Goal: Check status: Check status

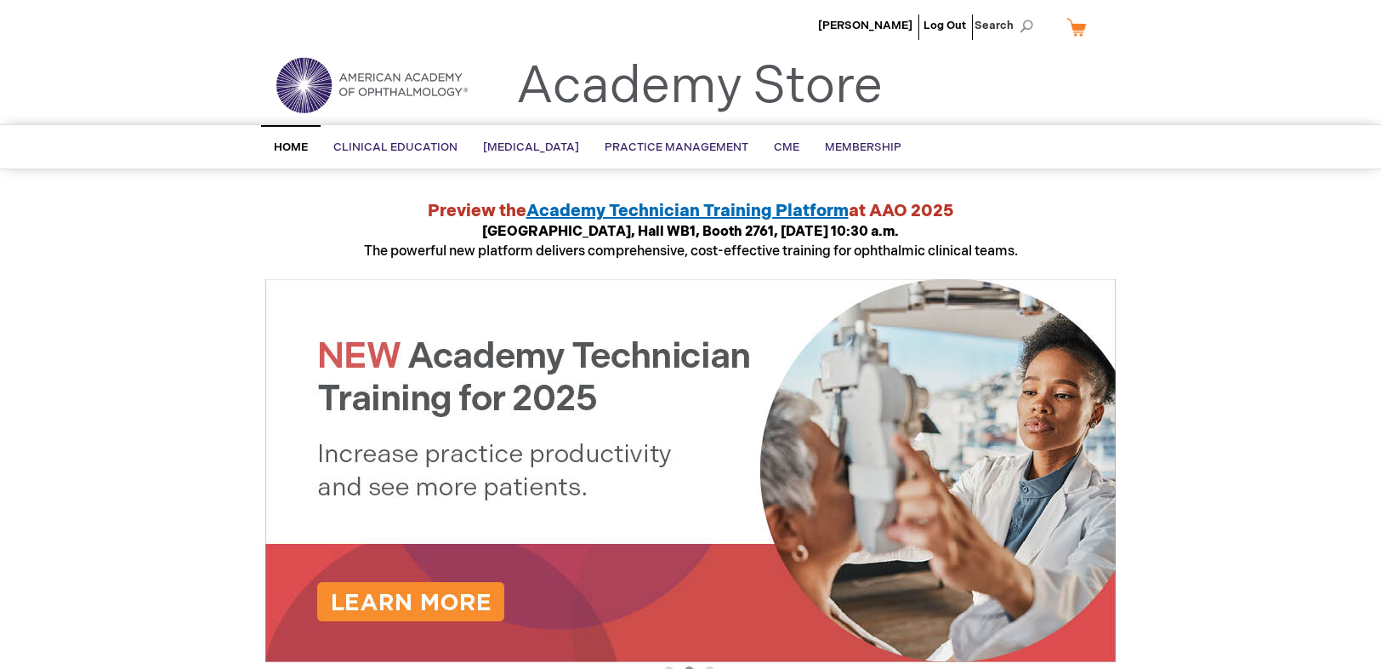
click at [847, 57] on link "Academy Store" at bounding box center [699, 86] width 367 height 61
click at [857, 26] on span "[PERSON_NAME]" at bounding box center [865, 26] width 94 height 14
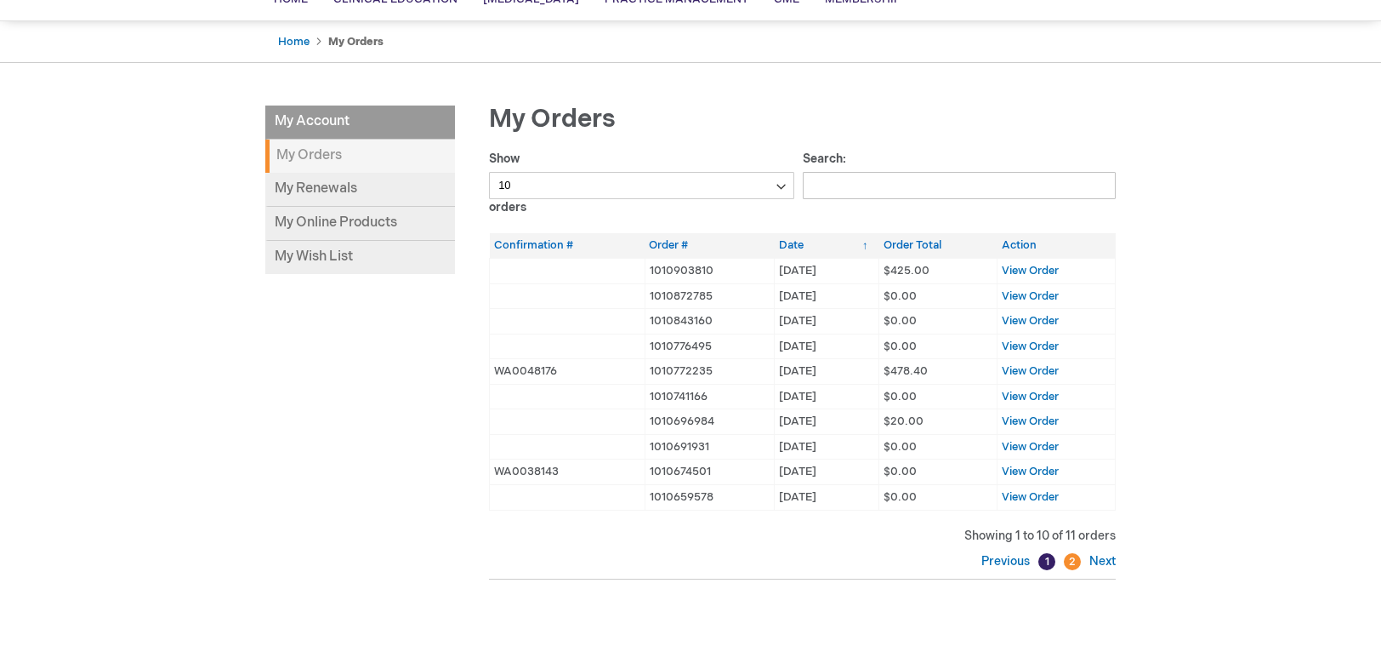
scroll to position [145, 0]
click at [1011, 267] on span "View Order" at bounding box center [1030, 272] width 57 height 14
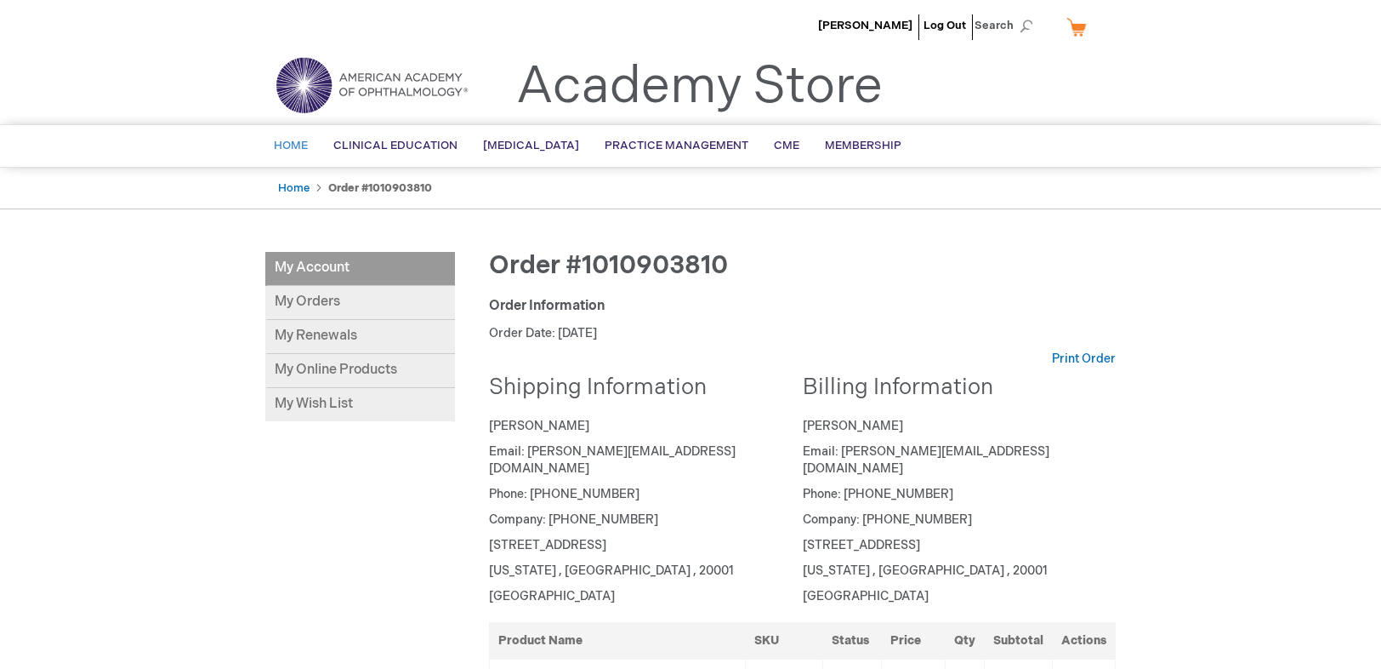
click at [282, 137] on link "Home" at bounding box center [291, 146] width 60 height 42
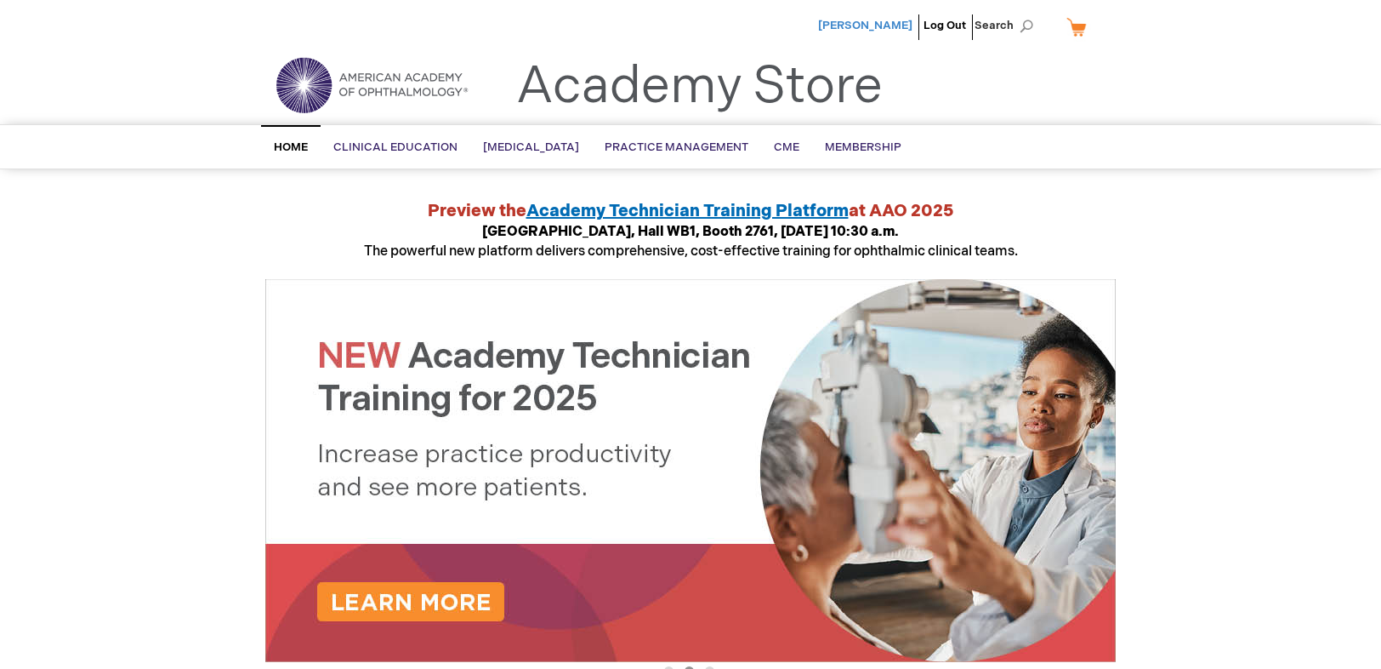
click at [837, 25] on span "[PERSON_NAME]" at bounding box center [865, 26] width 94 height 14
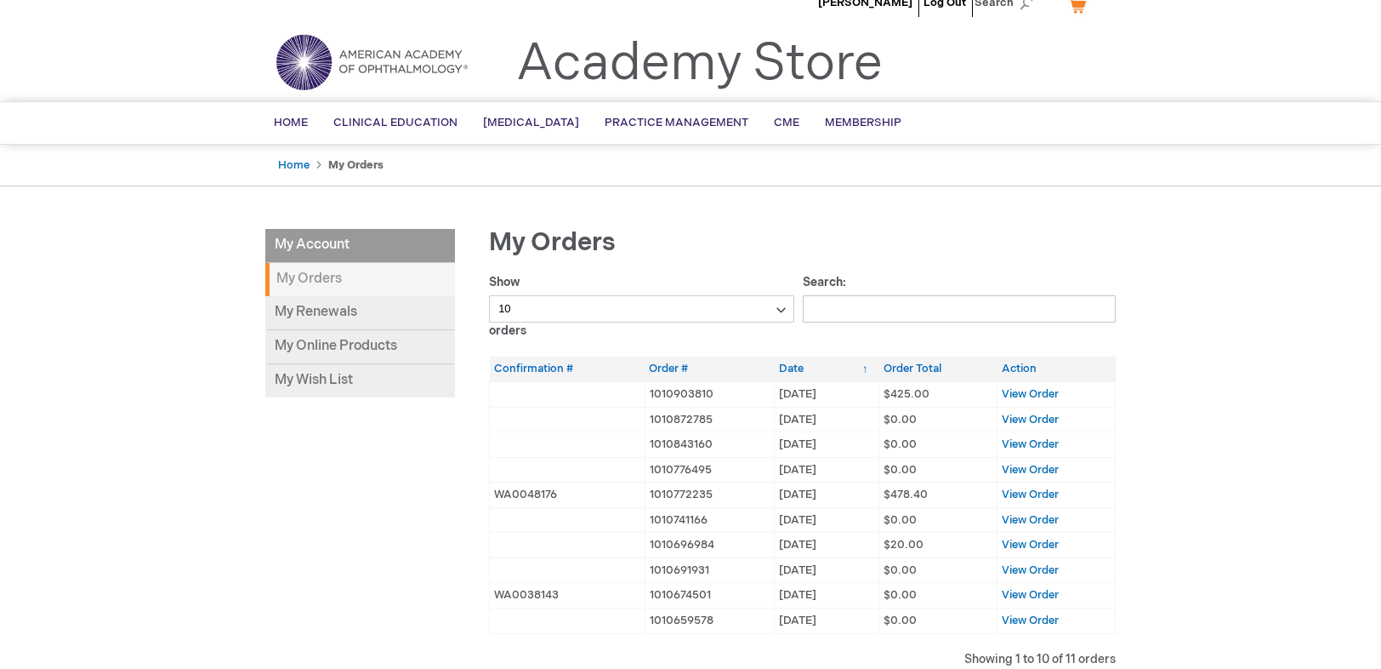
scroll to position [26, 0]
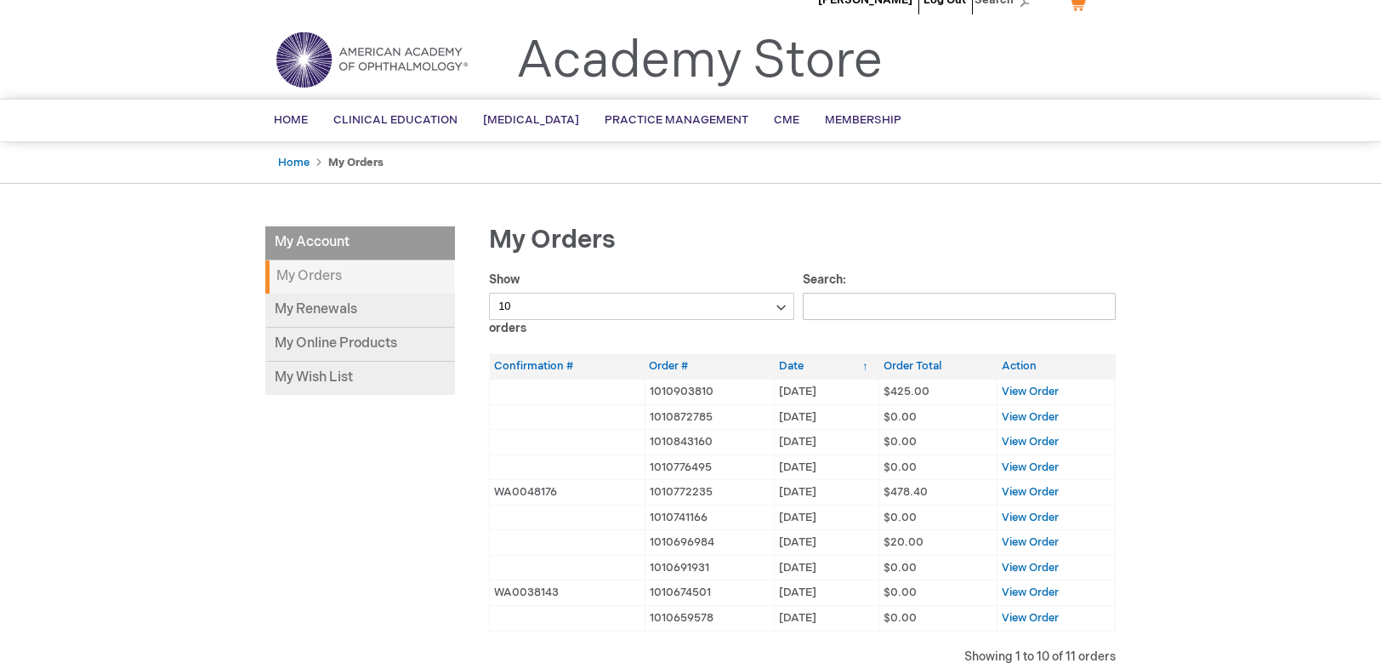
click at [299, 71] on img at bounding box center [372, 59] width 204 height 61
click at [286, 122] on span "Home" at bounding box center [291, 120] width 34 height 14
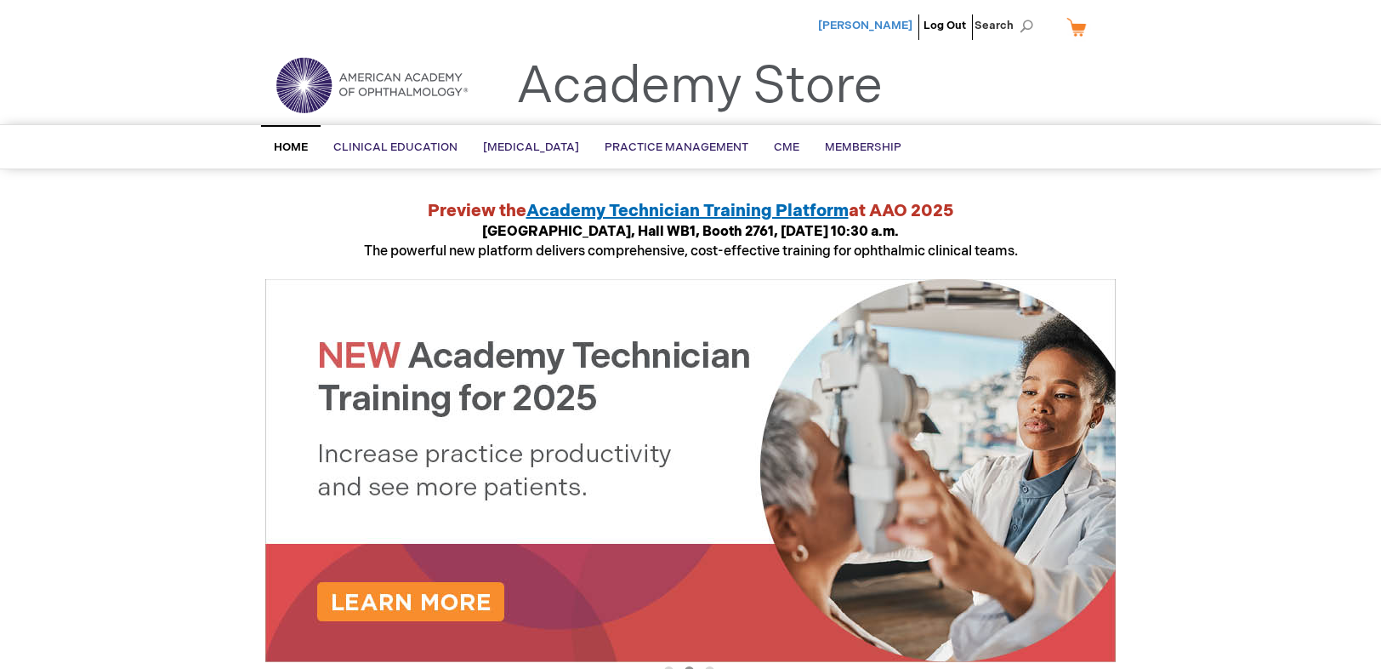
click at [847, 24] on span "[PERSON_NAME]" at bounding box center [865, 26] width 94 height 14
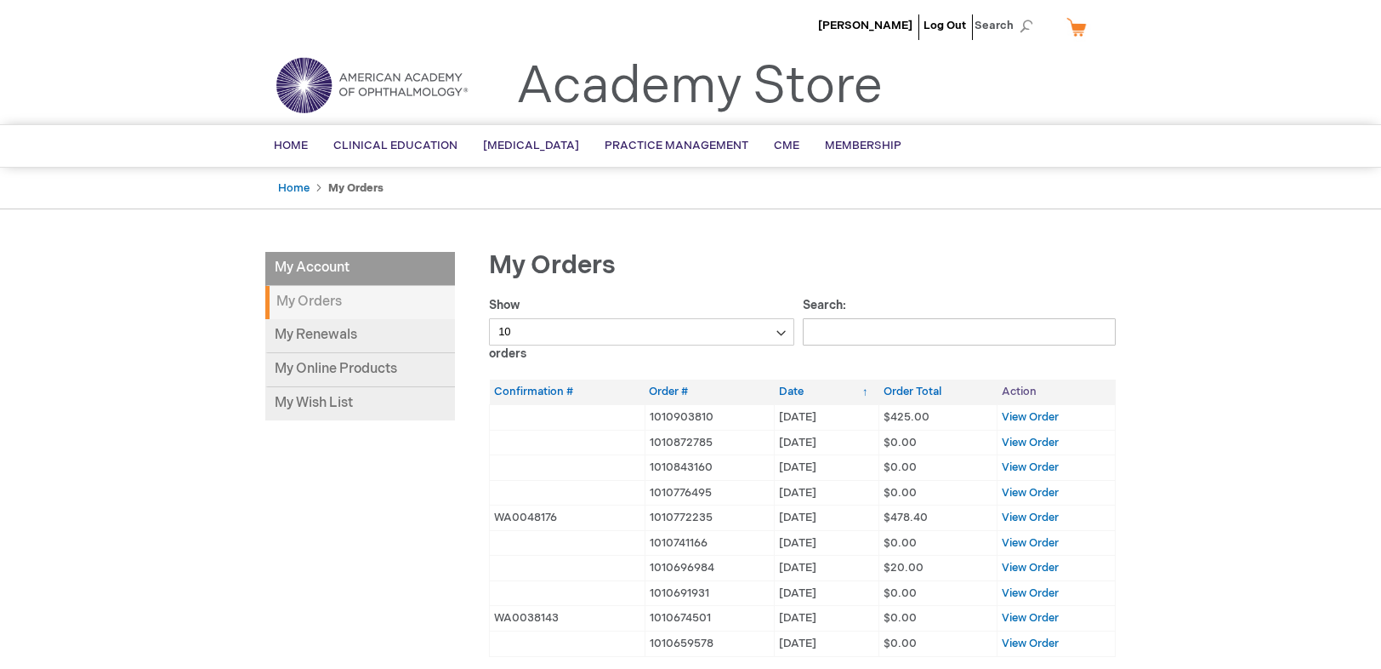
click at [1013, 401] on th "Action" at bounding box center [1057, 391] width 118 height 25
click at [1005, 418] on span "View Order" at bounding box center [1030, 417] width 57 height 14
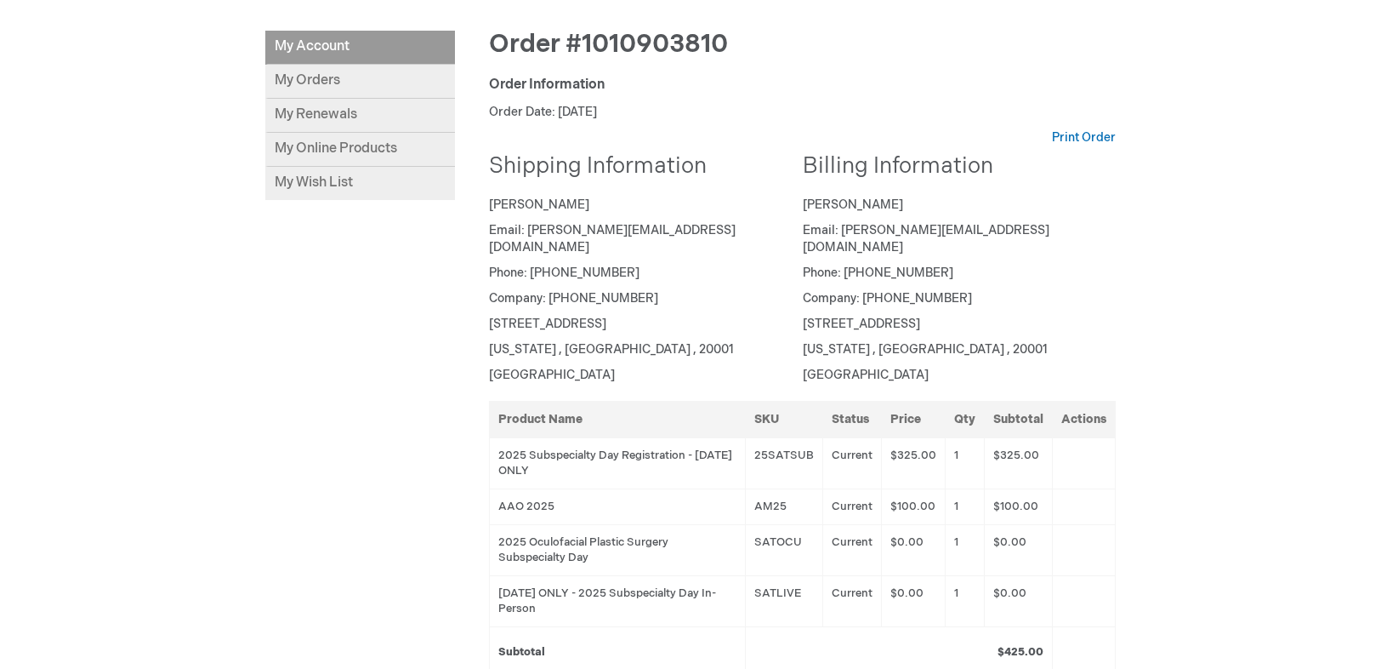
scroll to position [214, 0]
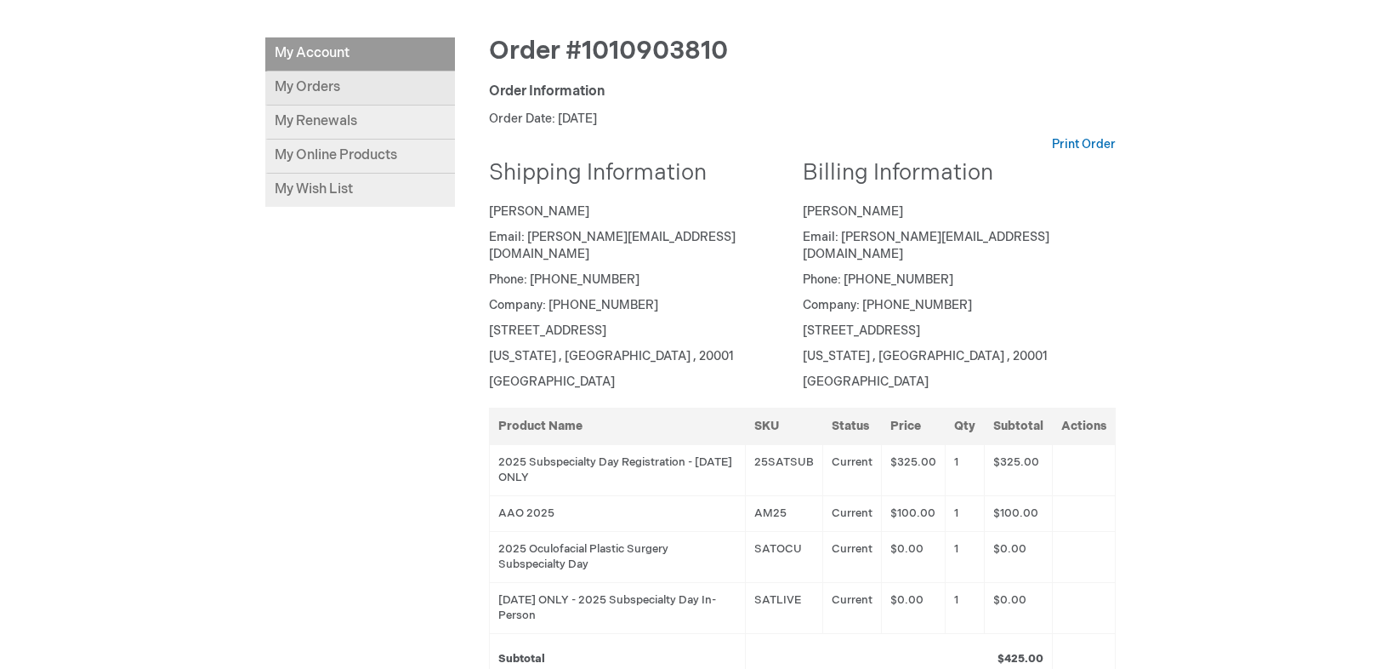
click at [344, 88] on link "My Orders" at bounding box center [360, 88] width 190 height 34
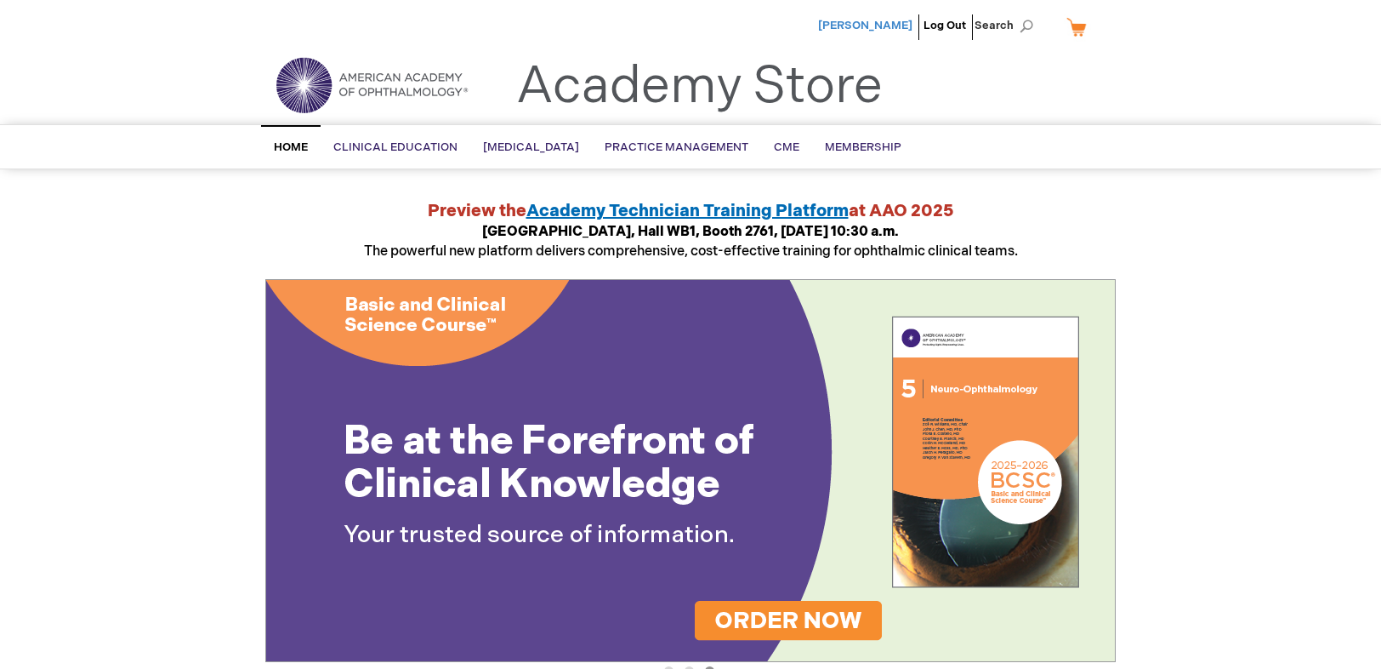
click at [867, 26] on span "[PERSON_NAME]" at bounding box center [865, 26] width 94 height 14
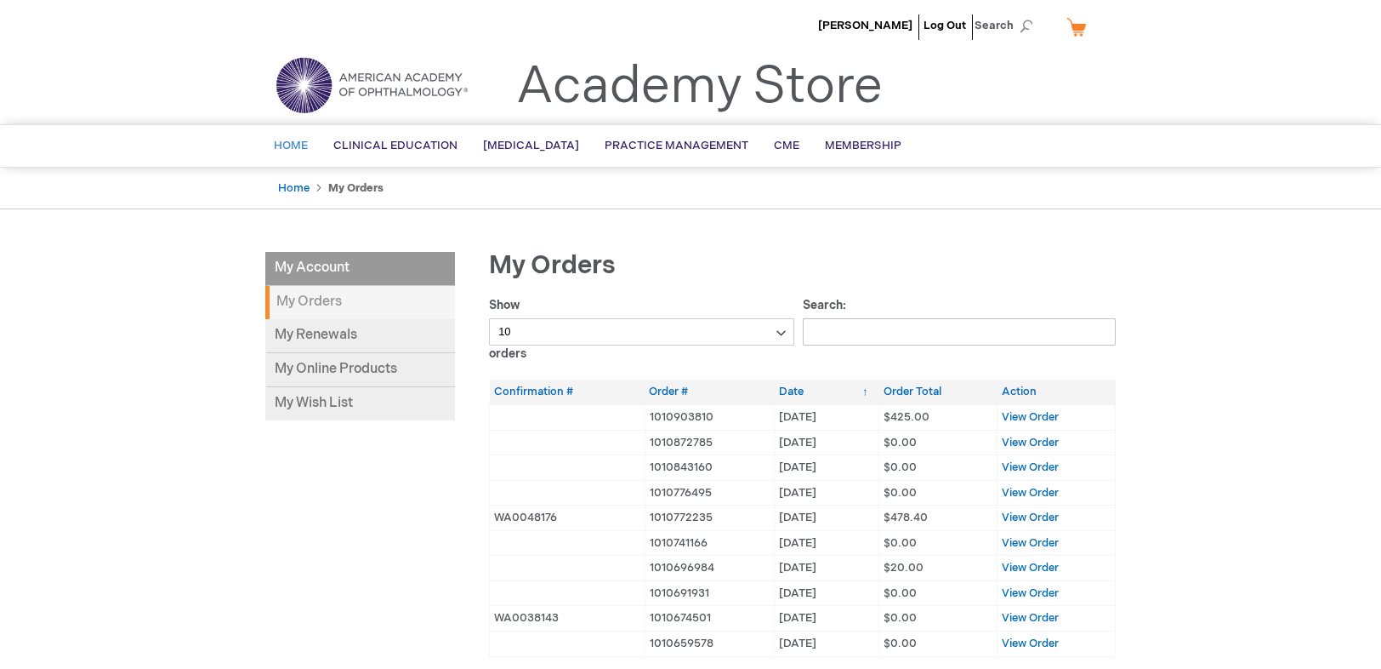
click at [287, 145] on span "Home" at bounding box center [291, 146] width 34 height 14
click at [300, 151] on span "Home" at bounding box center [291, 146] width 34 height 14
